Goal: Task Accomplishment & Management: Use online tool/utility

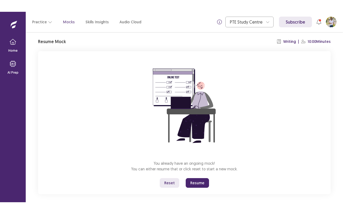
scroll to position [21, 0]
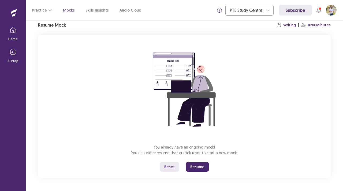
click at [193, 165] on button "Resume" at bounding box center [197, 167] width 23 height 10
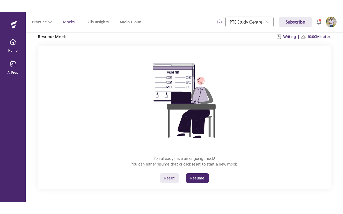
scroll to position [0, 0]
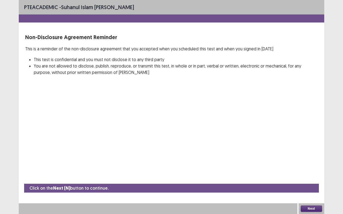
click at [314, 190] on button "Next" at bounding box center [311, 209] width 21 height 6
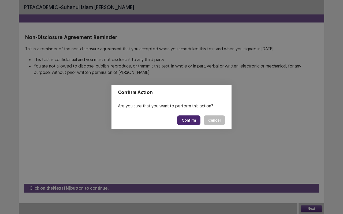
click at [196, 121] on button "Confirm" at bounding box center [188, 121] width 23 height 10
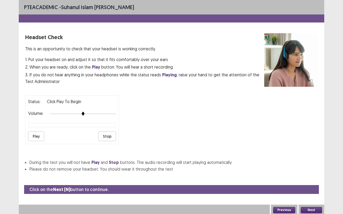
click at [288, 31] on div "PTE academic - suhanul Islam Talukder Headset Check This is an opportunity to c…" at bounding box center [172, 91] width 306 height 183
click at [206, 30] on div "PTE academic - suhanul Islam Talukder Headset Check This is an opportunity to c…" at bounding box center [172, 91] width 306 height 183
click at [305, 190] on button "Next" at bounding box center [311, 210] width 21 height 6
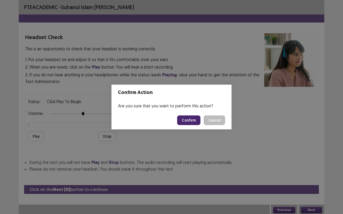
click at [196, 121] on button "Confirm" at bounding box center [188, 121] width 23 height 10
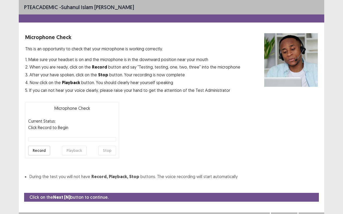
scroll to position [6, 0]
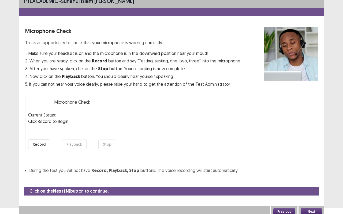
click at [314, 190] on button "Next" at bounding box center [311, 212] width 21 height 6
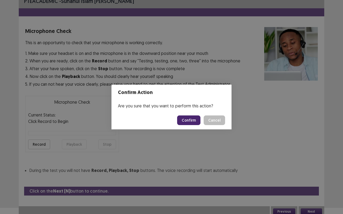
click at [190, 123] on button "Confirm" at bounding box center [188, 121] width 23 height 10
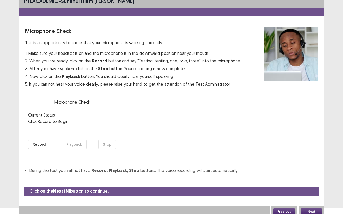
scroll to position [0, 0]
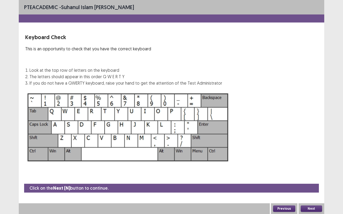
click at [304, 190] on button "Next" at bounding box center [311, 209] width 21 height 6
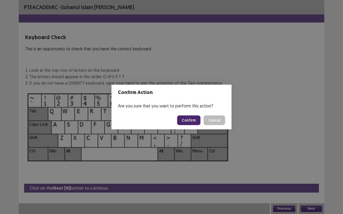
click at [181, 121] on button "Confirm" at bounding box center [188, 121] width 23 height 10
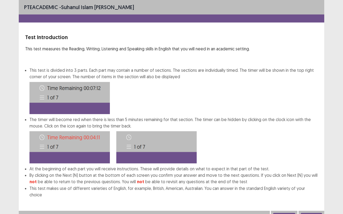
click at [305, 190] on button "Confirm" at bounding box center [311, 216] width 21 height 6
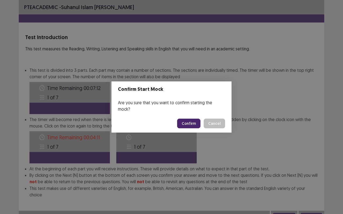
click at [197, 119] on button "Confirm" at bounding box center [188, 124] width 23 height 10
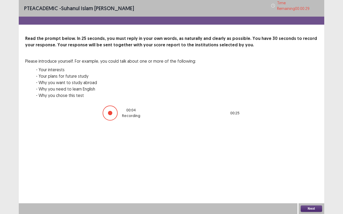
click at [312, 190] on button "Next" at bounding box center [311, 209] width 21 height 6
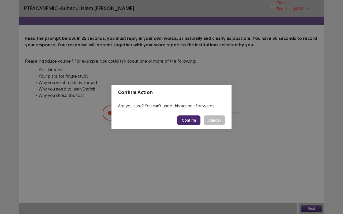
click at [200, 118] on button "Confirm" at bounding box center [188, 121] width 23 height 10
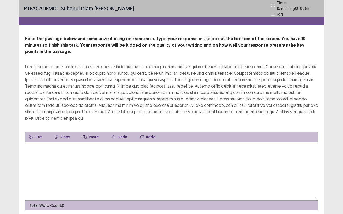
click at [33, 146] on textarea at bounding box center [171, 171] width 293 height 59
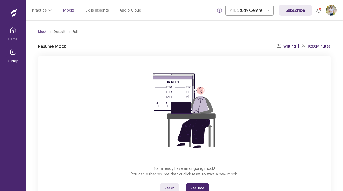
click at [199, 190] on button "Resume" at bounding box center [197, 188] width 23 height 10
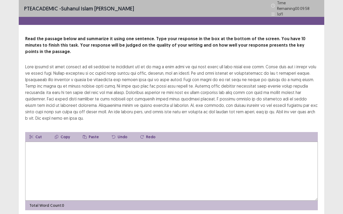
click at [28, 142] on textarea at bounding box center [171, 171] width 293 height 59
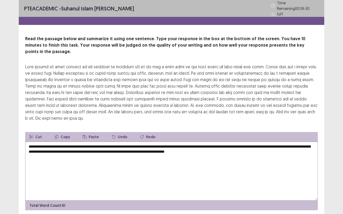
scroll to position [11, 0]
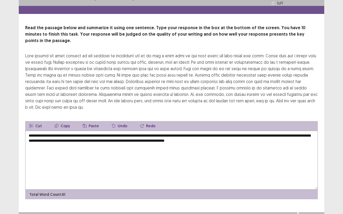
drag, startPoint x: 150, startPoint y: 127, endPoint x: 159, endPoint y: 128, distance: 9.2
click at [159, 131] on textarea "**********" at bounding box center [171, 160] width 293 height 59
type textarea "**********"
click at [318, 190] on button "Next" at bounding box center [311, 218] width 21 height 6
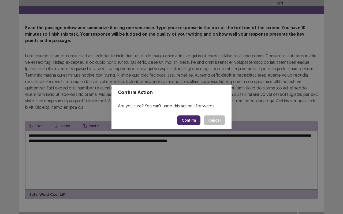
click at [181, 158] on div "Confirm Action Are you sure? You can't undo this action afterwards. Confirm Can…" at bounding box center [171, 107] width 343 height 214
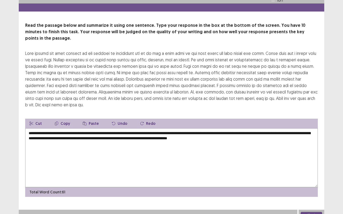
click at [305, 190] on button "Next" at bounding box center [311, 215] width 21 height 6
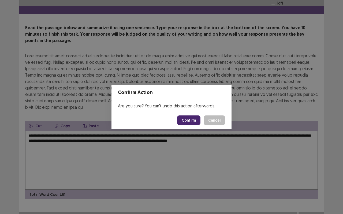
click at [197, 119] on button "Confirm" at bounding box center [188, 121] width 23 height 10
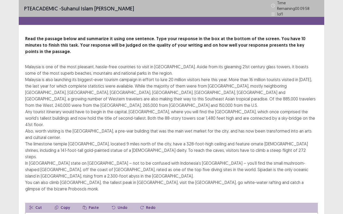
scroll to position [56, 0]
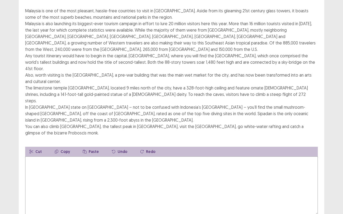
click at [30, 157] on textarea at bounding box center [171, 186] width 293 height 59
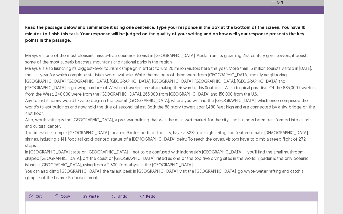
scroll to position [0, 0]
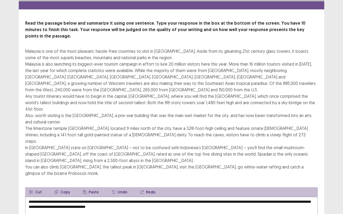
scroll to position [15, 0]
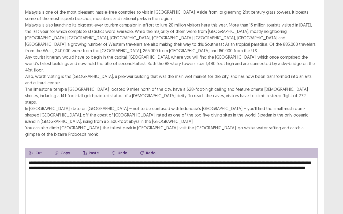
scroll to position [56, 0]
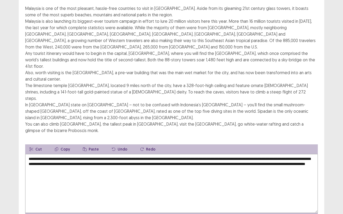
type textarea "**********"
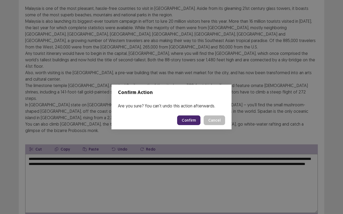
click at [198, 119] on button "Confirm" at bounding box center [188, 121] width 23 height 10
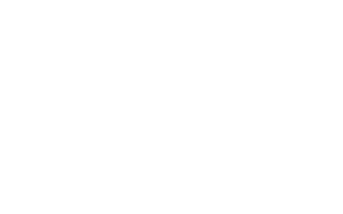
scroll to position [0, 0]
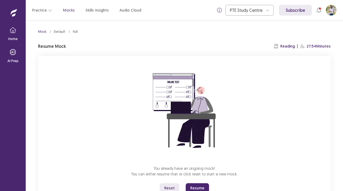
click at [172, 184] on button "Reset" at bounding box center [170, 188] width 20 height 10
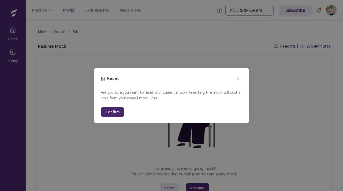
click at [109, 113] on button "Confirm" at bounding box center [112, 112] width 23 height 10
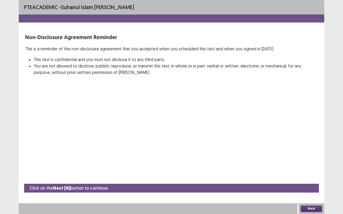
click at [12, 4] on div "PTE academic - suhanul Islam Talukder Non-Disclosure Agreement Reminder This is…" at bounding box center [171, 107] width 343 height 214
click at [17, 17] on div "PTE academic - suhanul Islam Talukder Non-Disclosure Agreement Reminder This is…" at bounding box center [171, 107] width 343 height 214
click at [100, 134] on div "PTE academic - suhanul Islam Talukder Non-Disclosure Agreement Reminder This is…" at bounding box center [172, 107] width 306 height 214
